Goal: Transaction & Acquisition: Purchase product/service

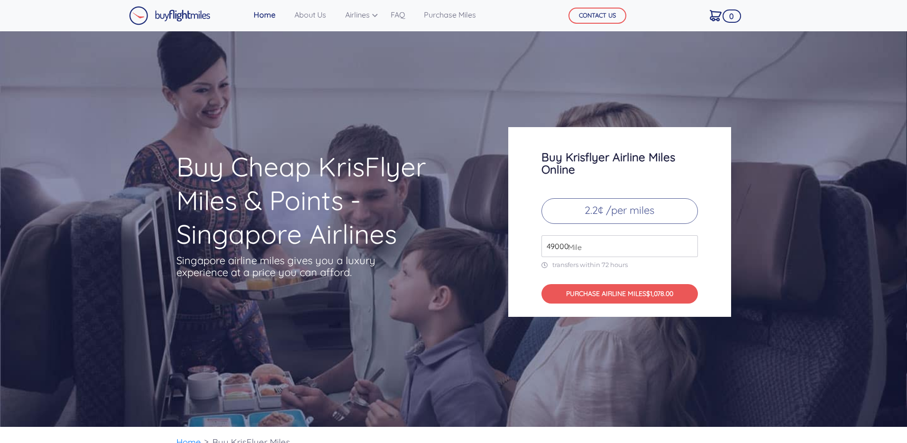
click at [587, 246] on input "49000" at bounding box center [619, 246] width 156 height 22
drag, startPoint x: 587, startPoint y: 246, endPoint x: 533, endPoint y: 242, distance: 54.2
click at [533, 242] on div "Buy Krisflyer Airline Miles Online 2.2¢ /per miles 49000 Mile transfers within …" at bounding box center [619, 222] width 223 height 190
click at [690, 243] on input "51000" at bounding box center [619, 246] width 156 height 22
click at [690, 252] on input "51000" at bounding box center [619, 246] width 156 height 22
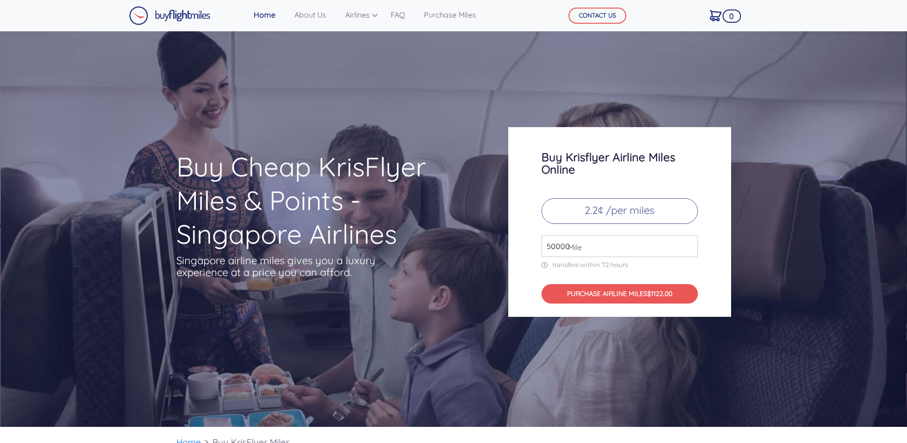
type input "50000"
click at [690, 249] on input "50000" at bounding box center [619, 246] width 156 height 22
click at [627, 297] on button "PURCHASE AIRLINE MILES $1100.00" at bounding box center [619, 293] width 156 height 19
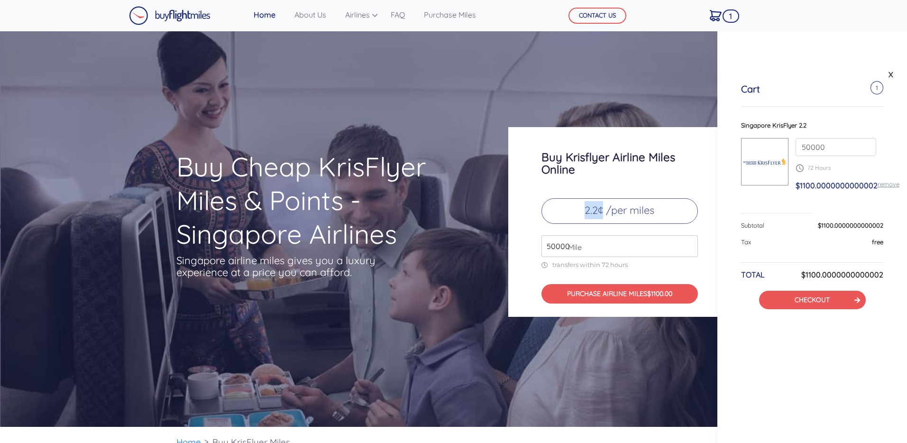
drag, startPoint x: 586, startPoint y: 210, endPoint x: 602, endPoint y: 209, distance: 16.2
click at [602, 209] on p "2.2¢ /per miles" at bounding box center [619, 211] width 156 height 26
click at [612, 210] on p "2.2¢ /per miles" at bounding box center [619, 211] width 156 height 26
drag, startPoint x: 590, startPoint y: 210, endPoint x: 608, endPoint y: 209, distance: 18.6
click at [608, 209] on p "2.2¢ /per miles" at bounding box center [619, 211] width 156 height 26
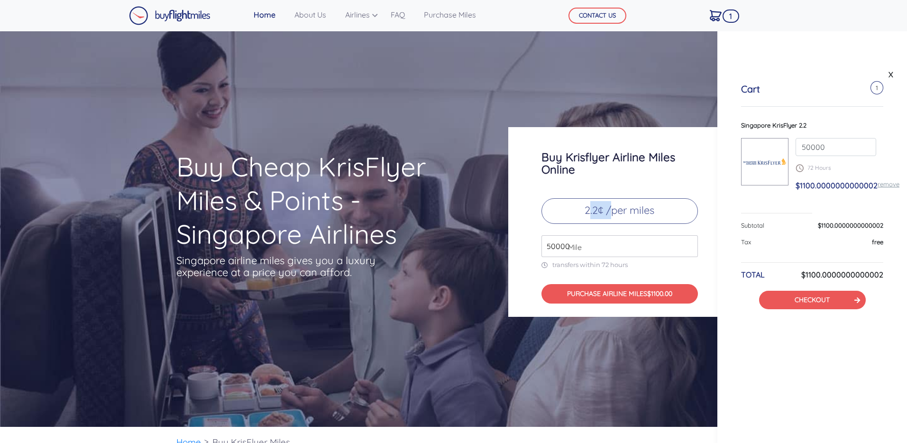
click at [608, 209] on p "2.2¢ /per miles" at bounding box center [619, 211] width 156 height 26
click at [567, 244] on span "Mile" at bounding box center [572, 246] width 18 height 11
click at [795, 297] on link "CHECKOUT" at bounding box center [811, 299] width 35 height 9
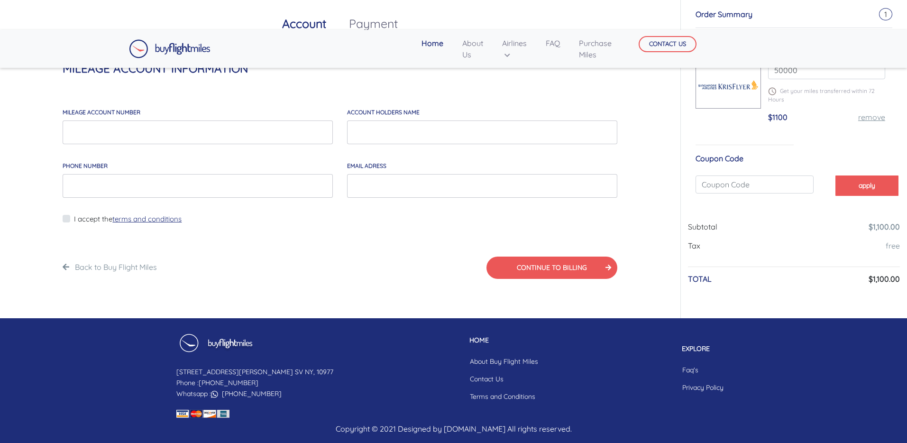
scroll to position [44, 0]
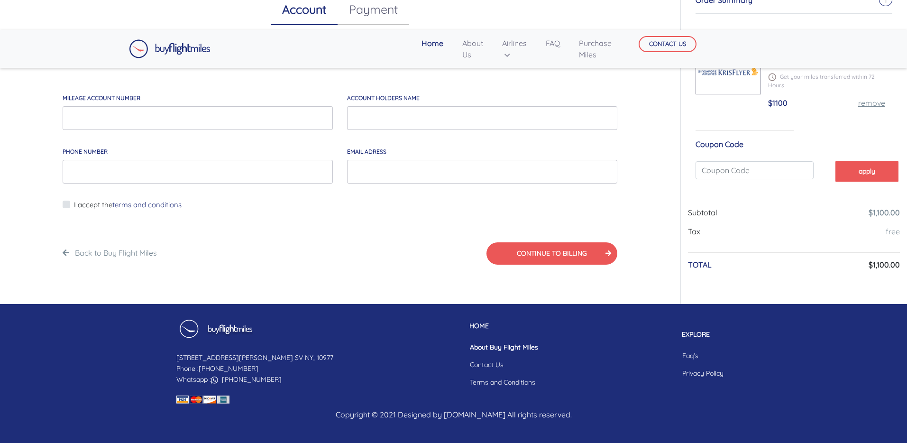
click at [470, 349] on link "About Buy Flight Miles" at bounding box center [503, 347] width 83 height 18
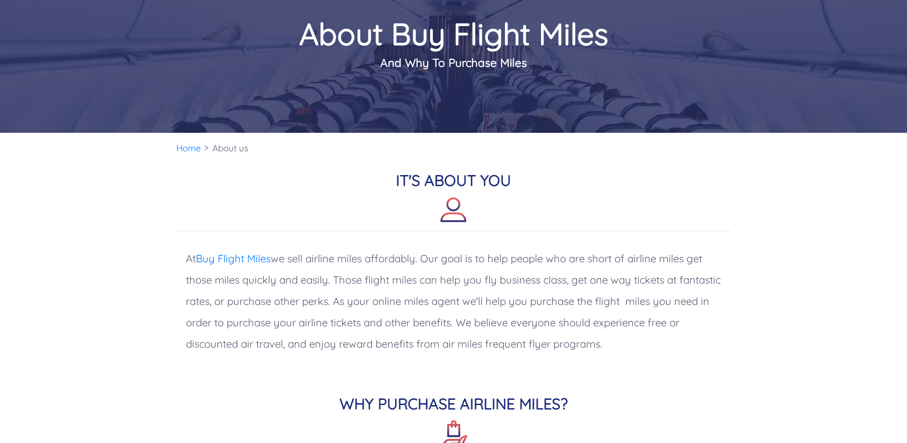
scroll to position [90, 0]
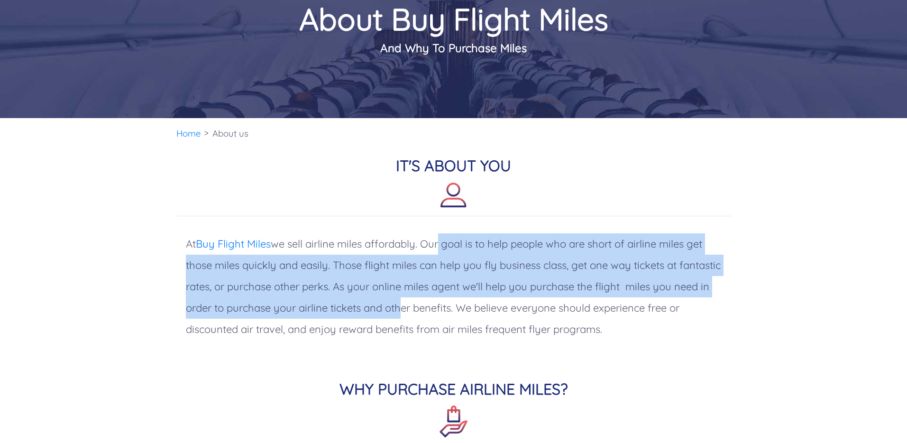
drag, startPoint x: 439, startPoint y: 242, endPoint x: 434, endPoint y: 309, distance: 67.1
click at [434, 309] on p "At Buy Flight Miles we sell airline miles affordably. Our goal is to help peopl…" at bounding box center [453, 287] width 554 height 126
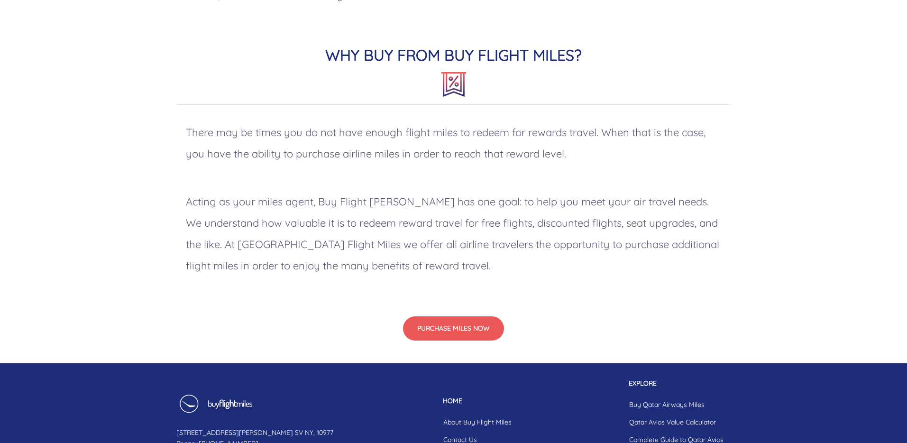
scroll to position [742, 0]
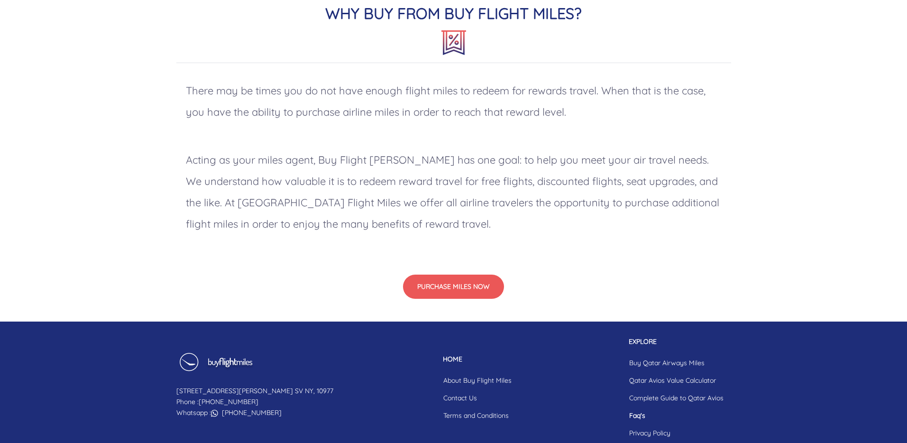
click at [636, 413] on link "Faq's" at bounding box center [675, 416] width 109 height 18
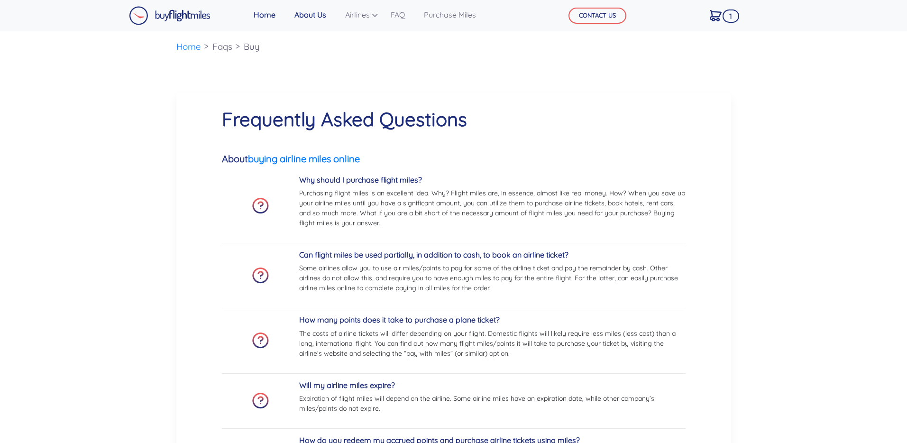
click at [314, 15] on link "About Us" at bounding box center [310, 14] width 39 height 19
